Goal: Navigation & Orientation: Understand site structure

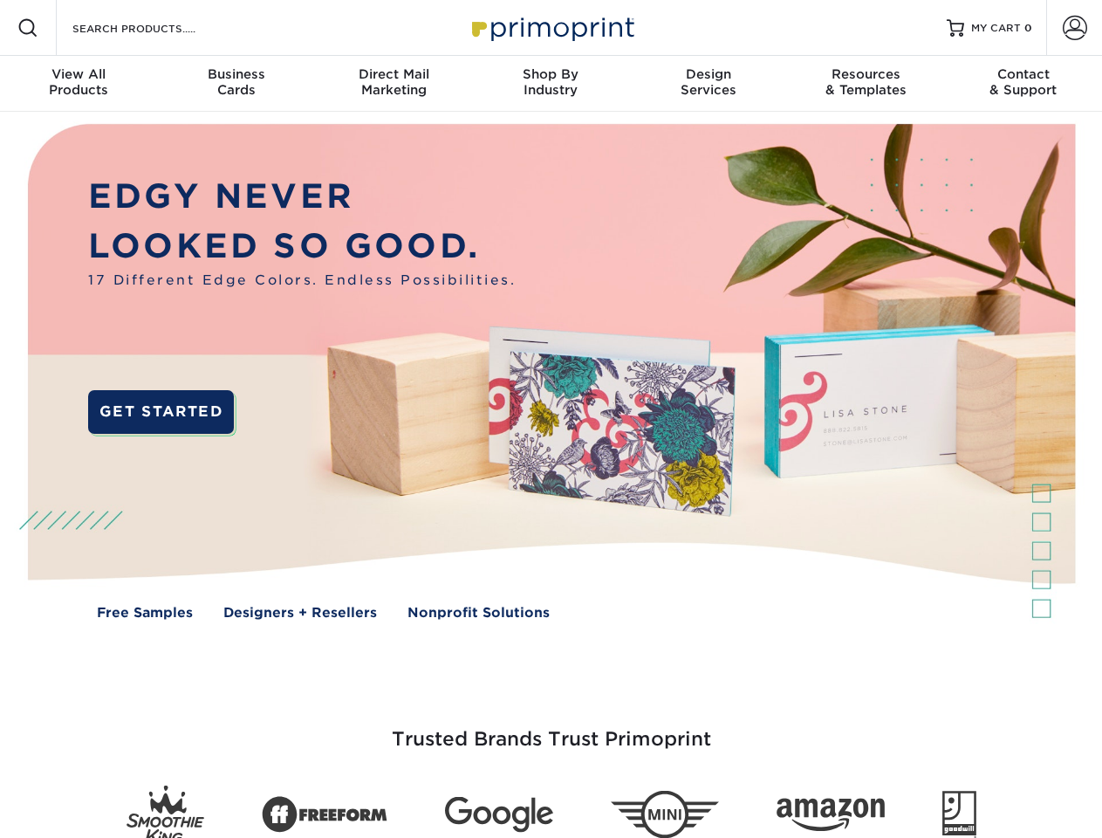
click at [551, 419] on img at bounding box center [550, 384] width 1091 height 545
click at [28, 28] on span at bounding box center [27, 27] width 21 height 21
click at [1074, 28] on span at bounding box center [1075, 28] width 24 height 24
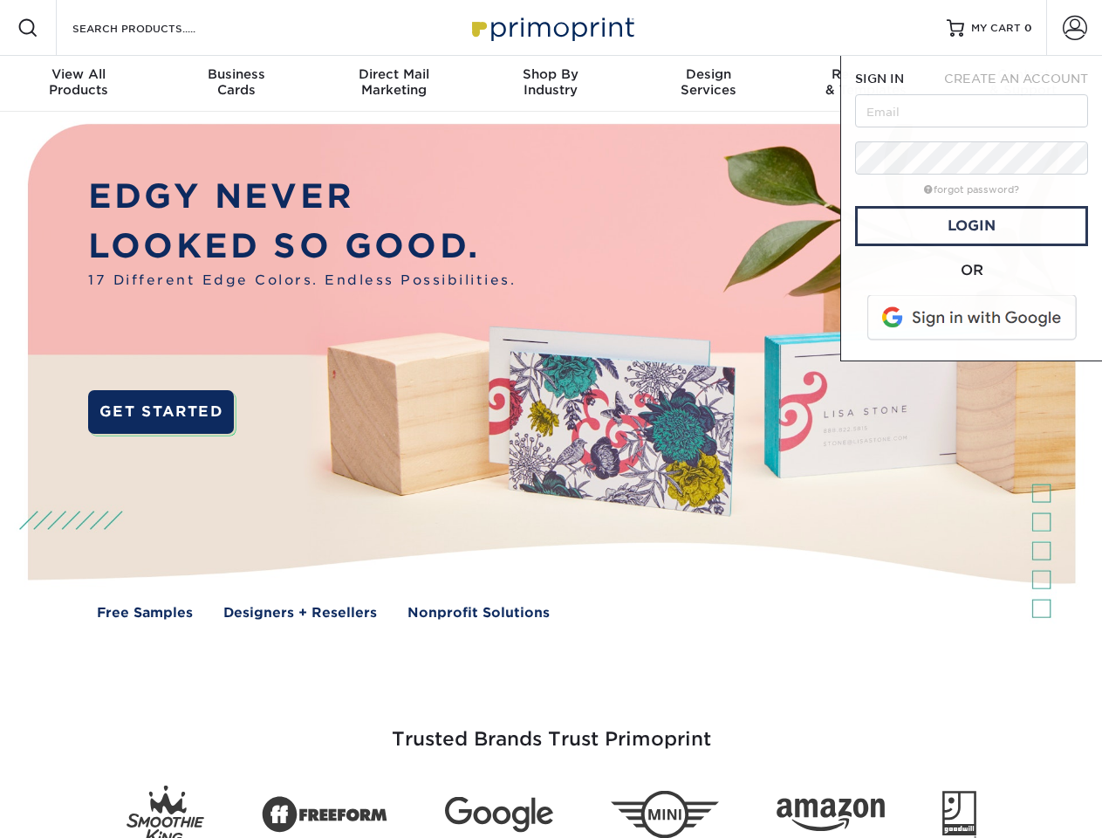
click at [79, 84] on div "View All Products" at bounding box center [78, 81] width 157 height 31
click at [236, 84] on div "Business Cards" at bounding box center [235, 81] width 157 height 31
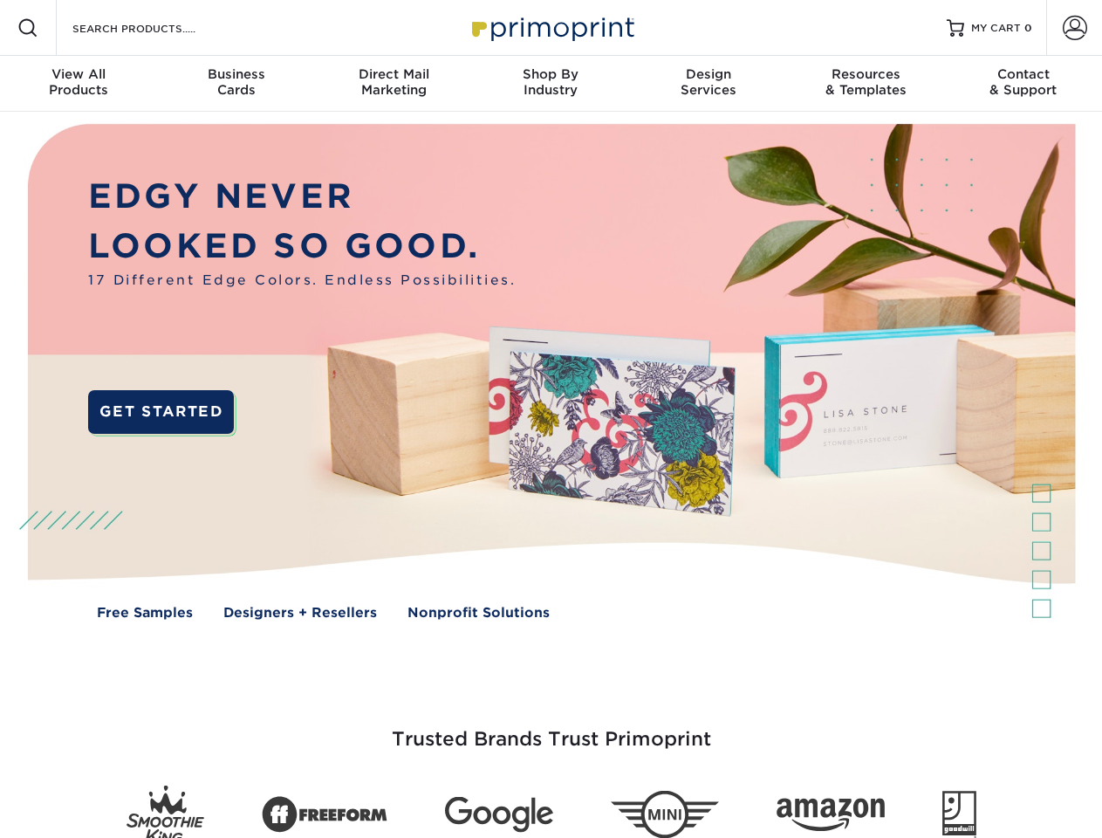
click at [394, 84] on div "Direct Mail Marketing" at bounding box center [393, 81] width 157 height 31
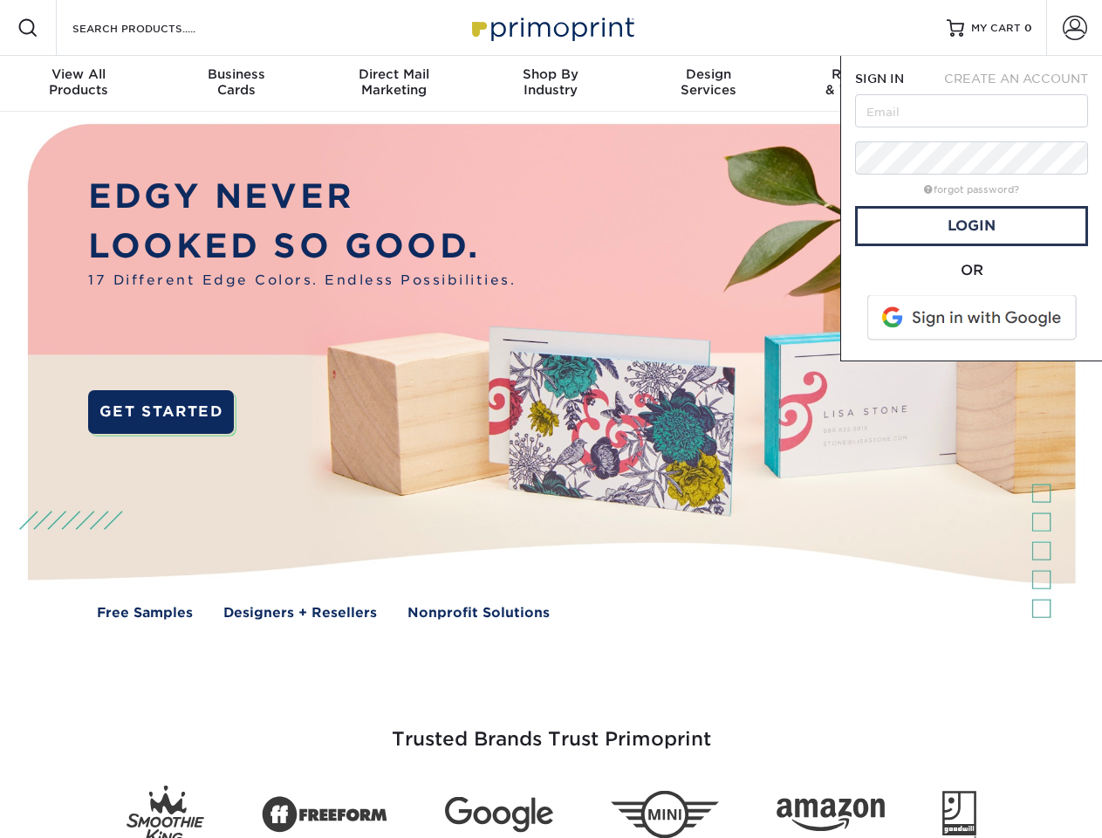
click at [551, 84] on div "Shop By Industry" at bounding box center [550, 81] width 157 height 31
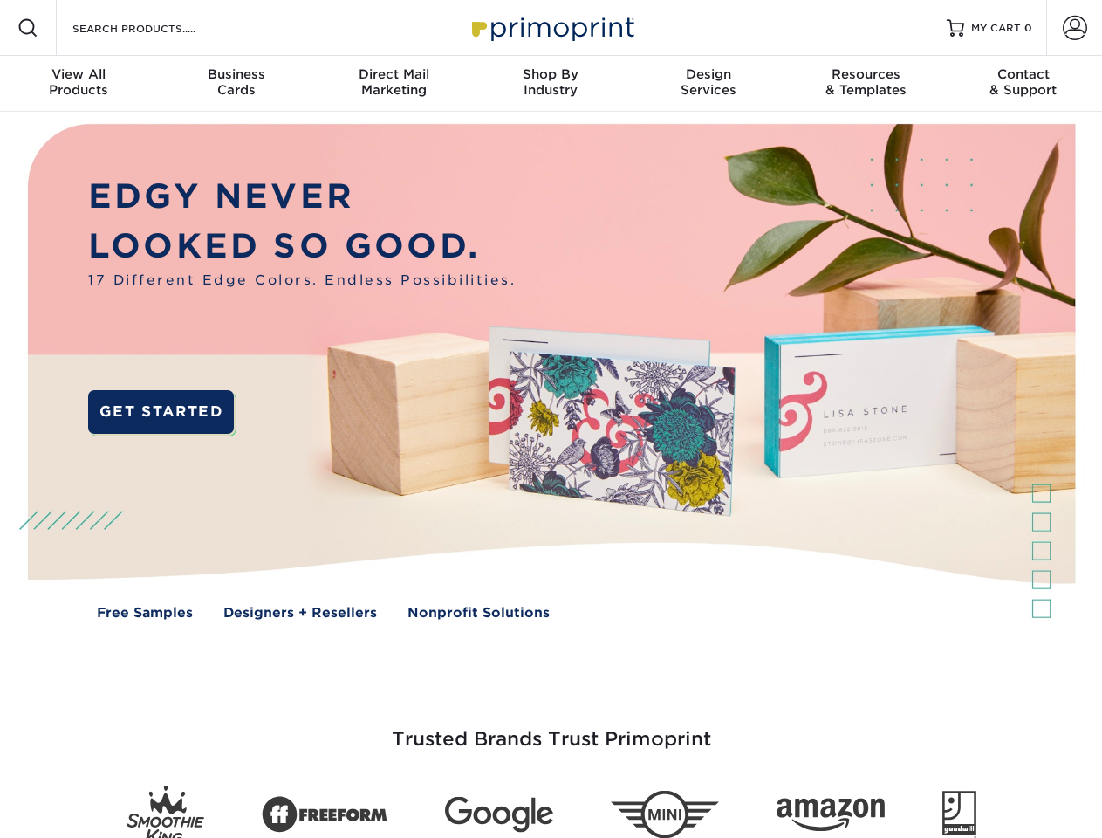
click at [709, 84] on div "Design Services" at bounding box center [708, 81] width 157 height 31
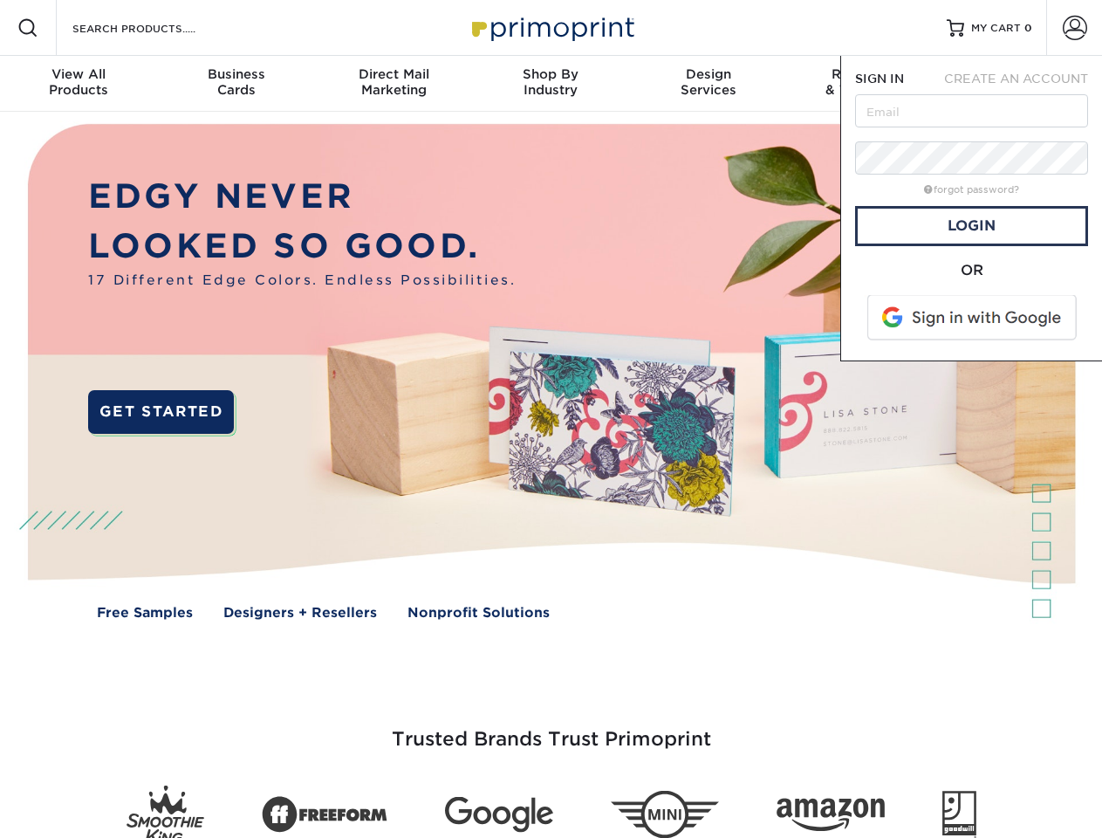
click at [866, 84] on span "SIGN IN" at bounding box center [879, 79] width 49 height 14
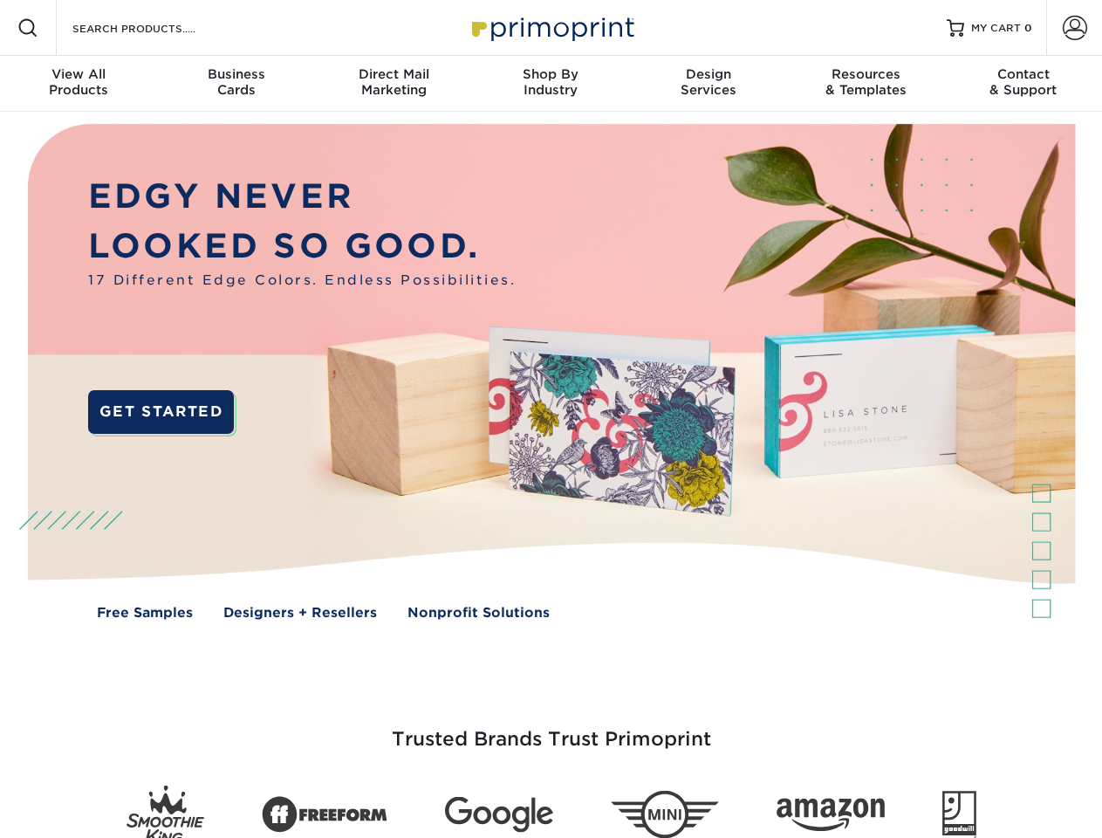
click at [1024, 84] on div "Contact & Support" at bounding box center [1023, 81] width 157 height 31
